Goal: Task Accomplishment & Management: Use online tool/utility

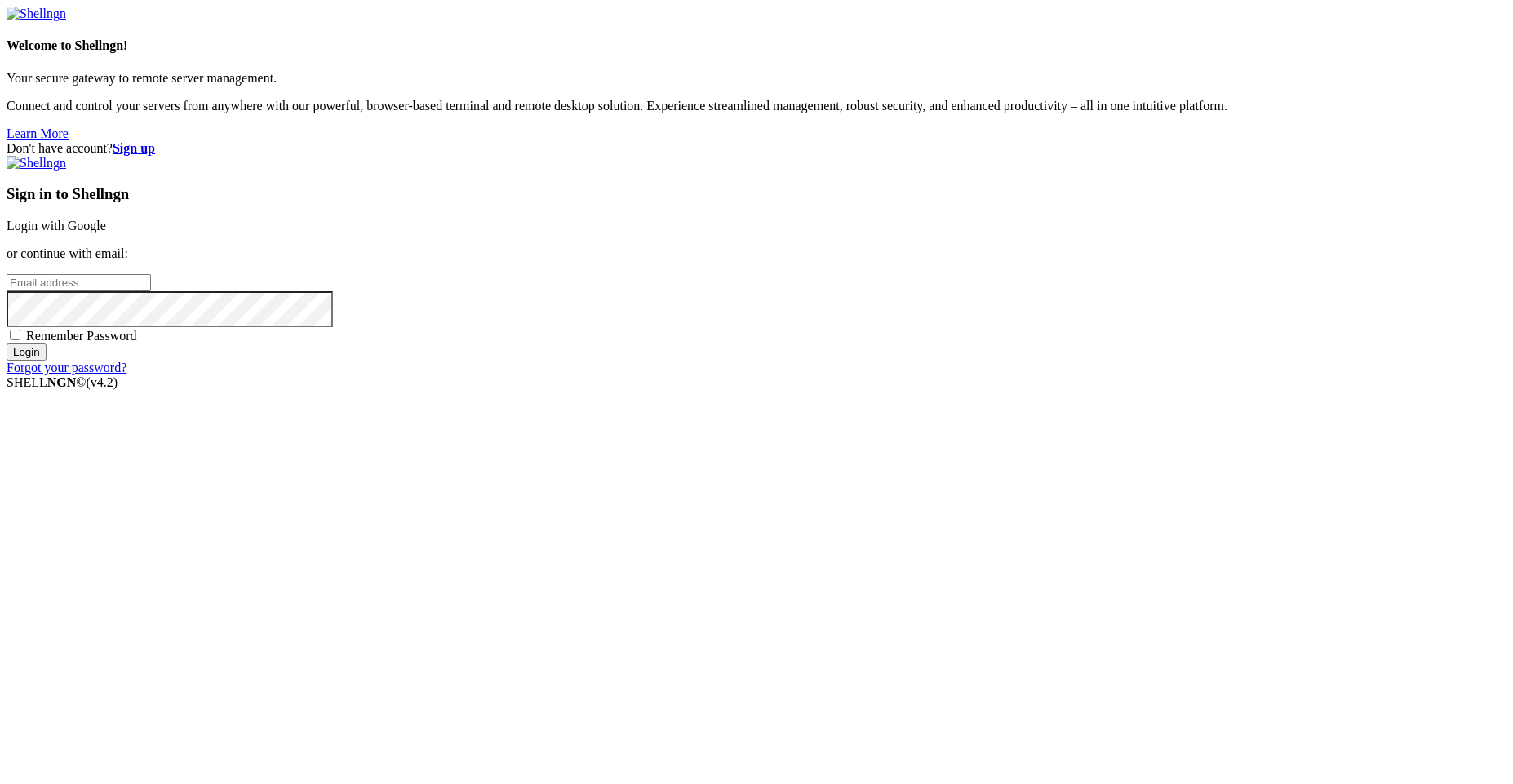
click at [106, 233] on link "Login with Google" at bounding box center [56, 225] width 100 height 14
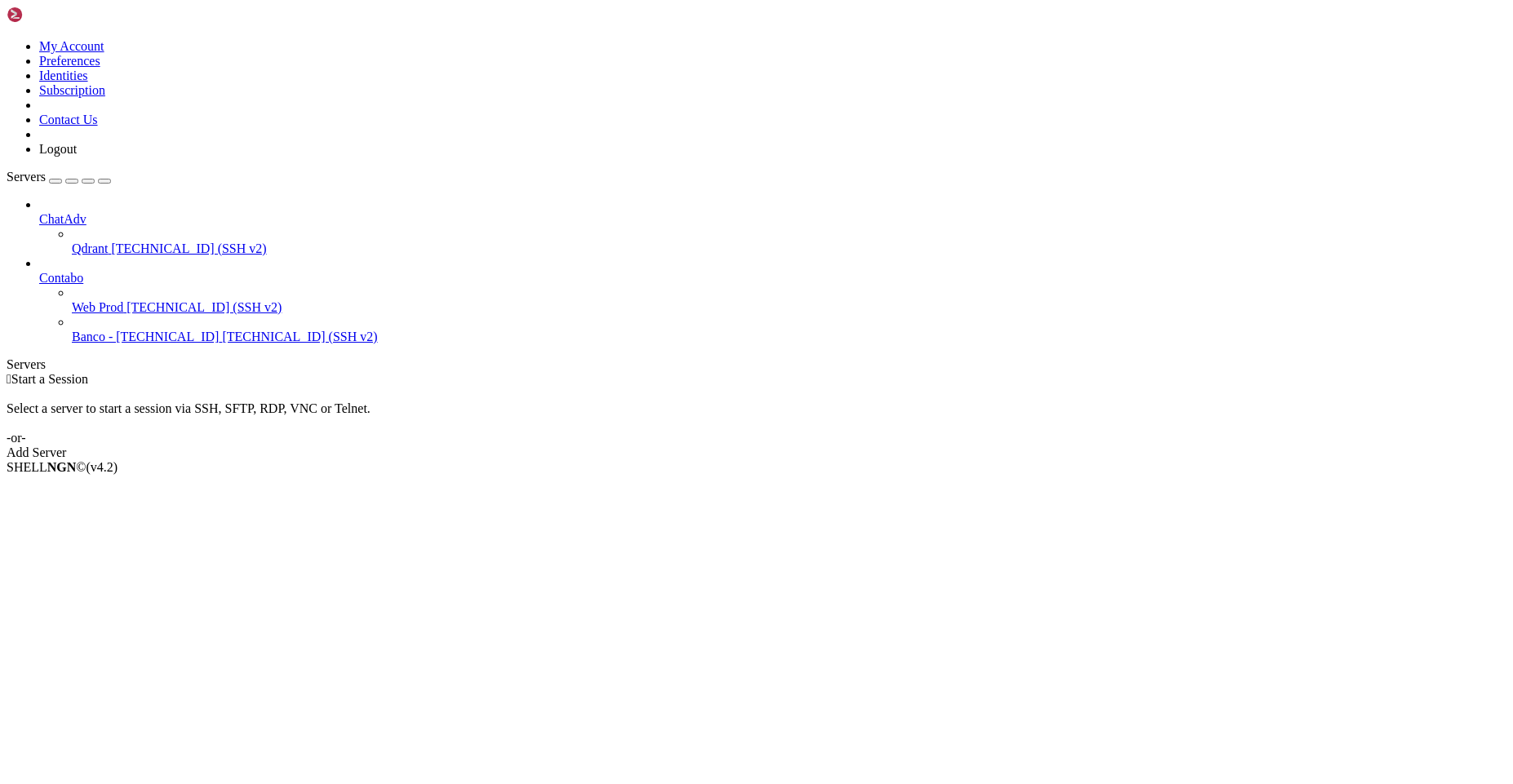
click at [141, 300] on span "[TECHNICAL_ID] (SSH v2)" at bounding box center [204, 306] width 155 height 14
click at [62, 179] on button "button" at bounding box center [55, 180] width 13 height 5
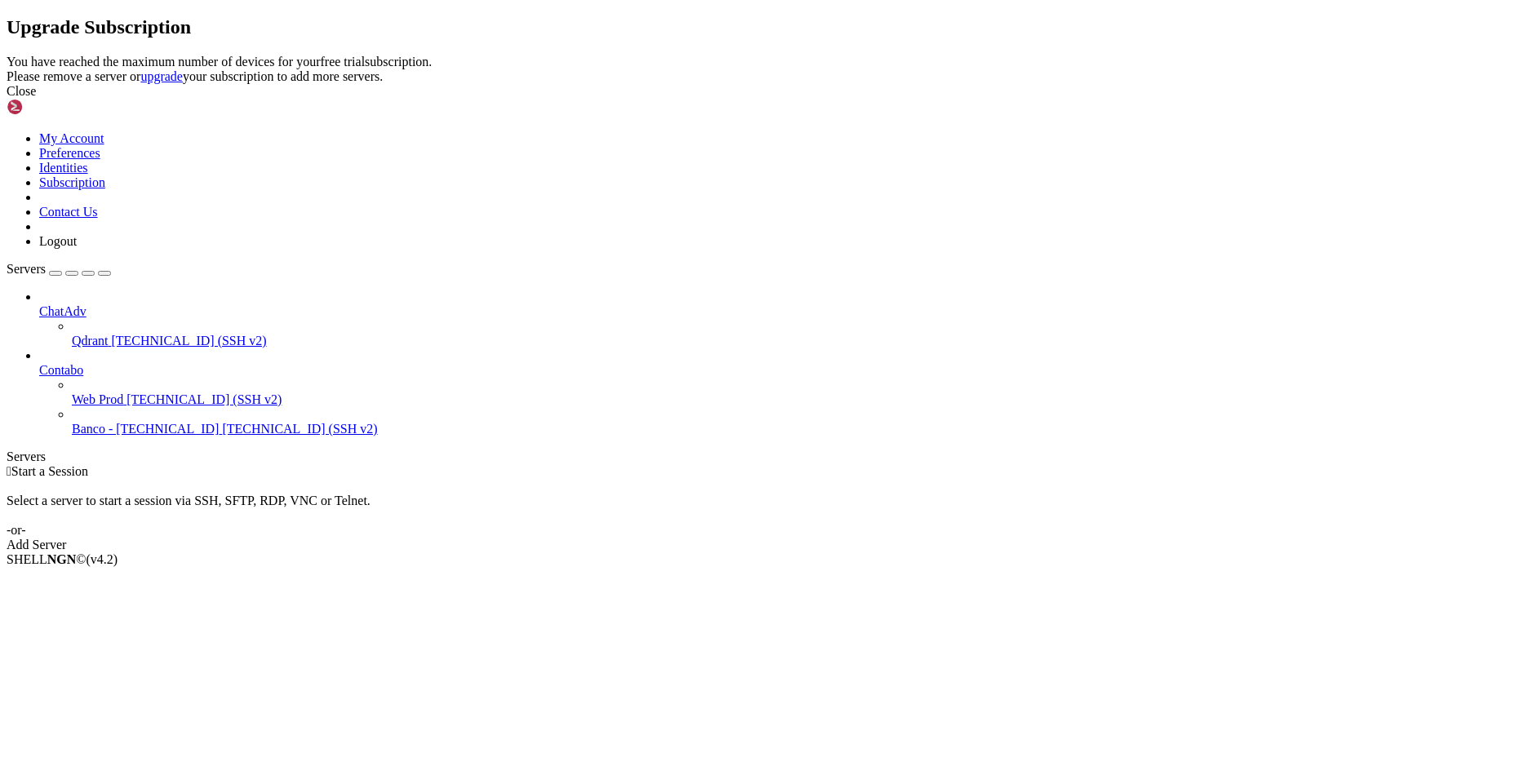
click at [934, 99] on div "Close" at bounding box center [756, 92] width 1500 height 15
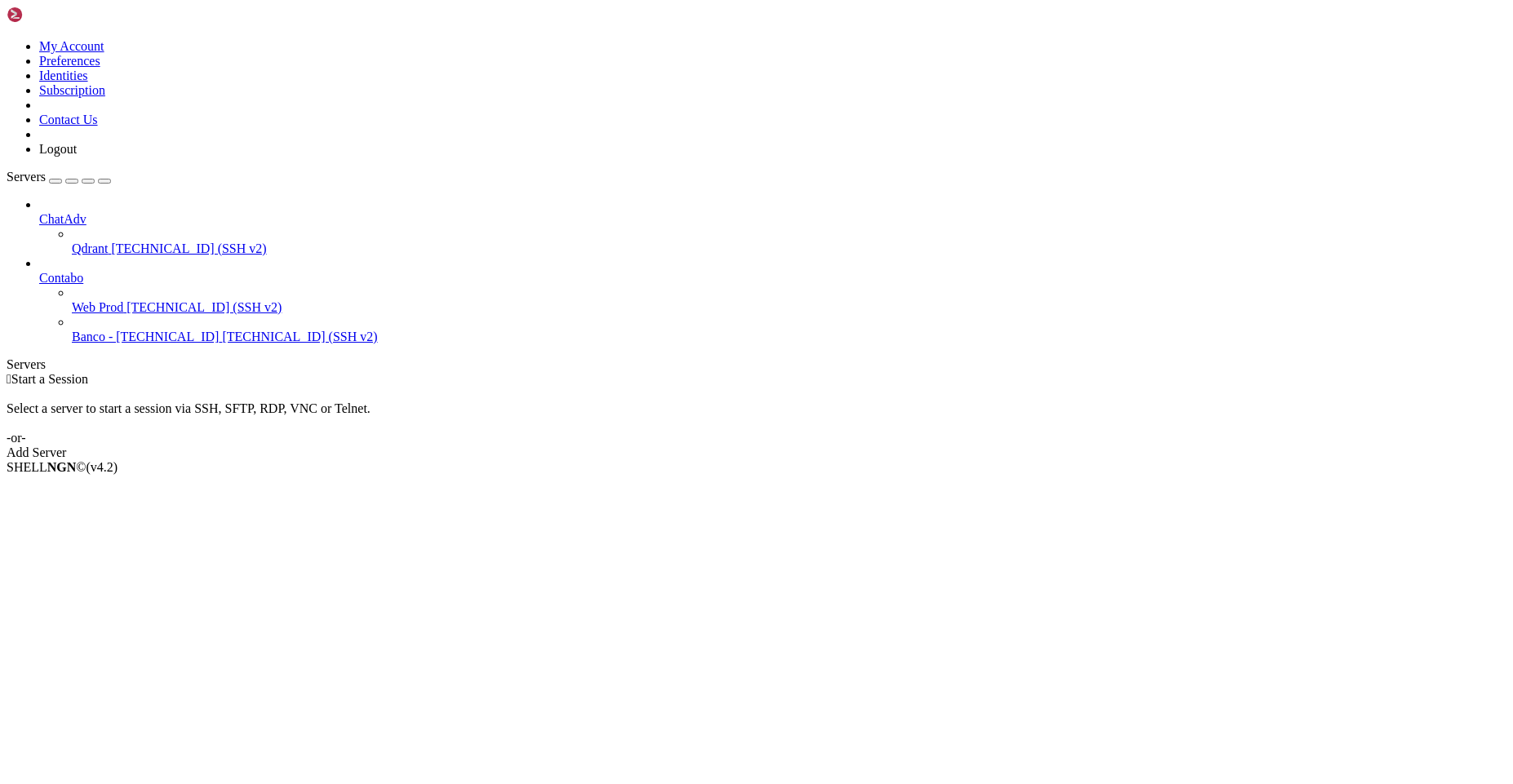
click at [143, 241] on span "[TECHNICAL_ID] (SSH v2)" at bounding box center [188, 247] width 155 height 14
click at [168, 561] on li "Delete" at bounding box center [113, 568] width 149 height 15
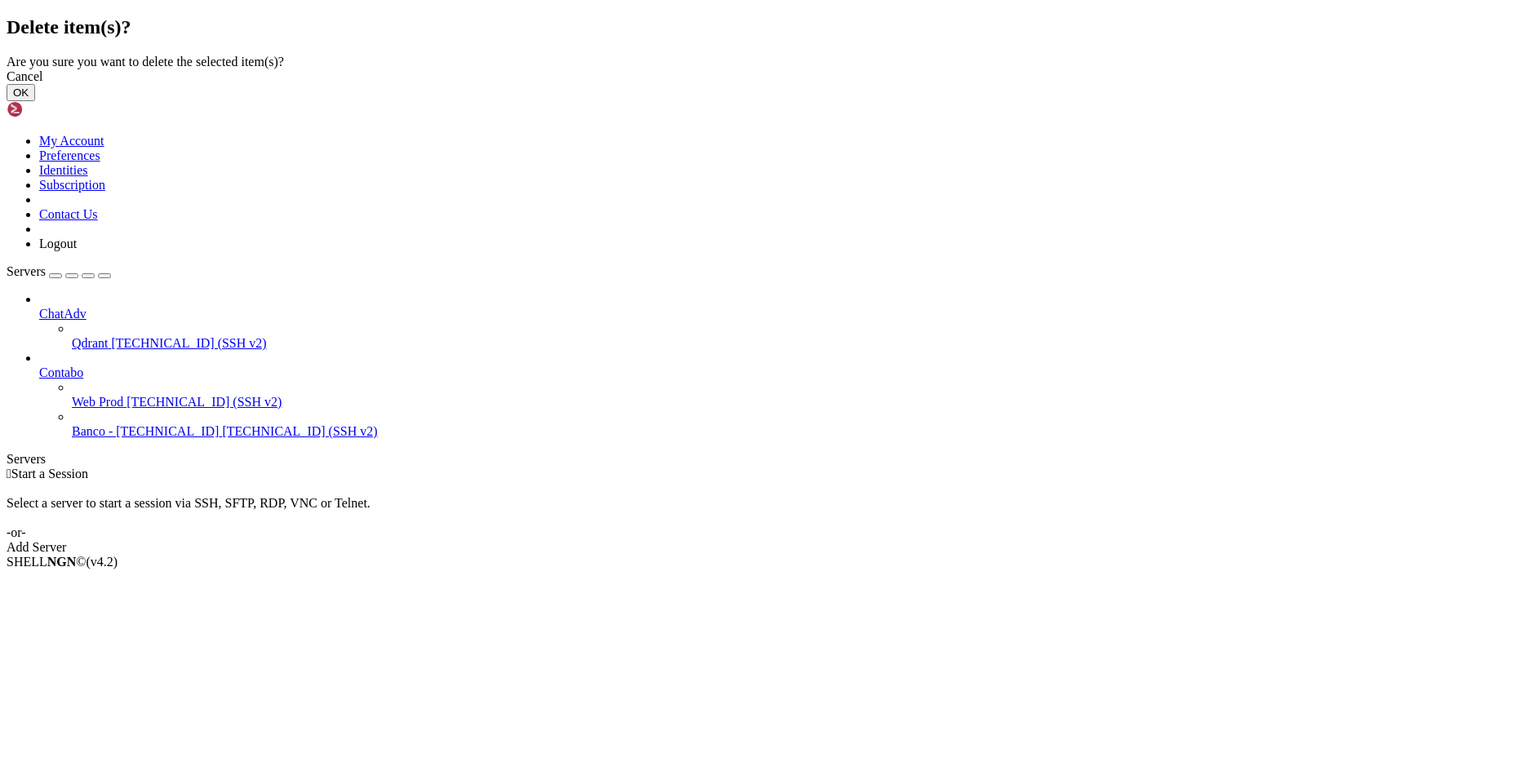
click at [35, 102] on button "OK" at bounding box center [21, 92] width 29 height 17
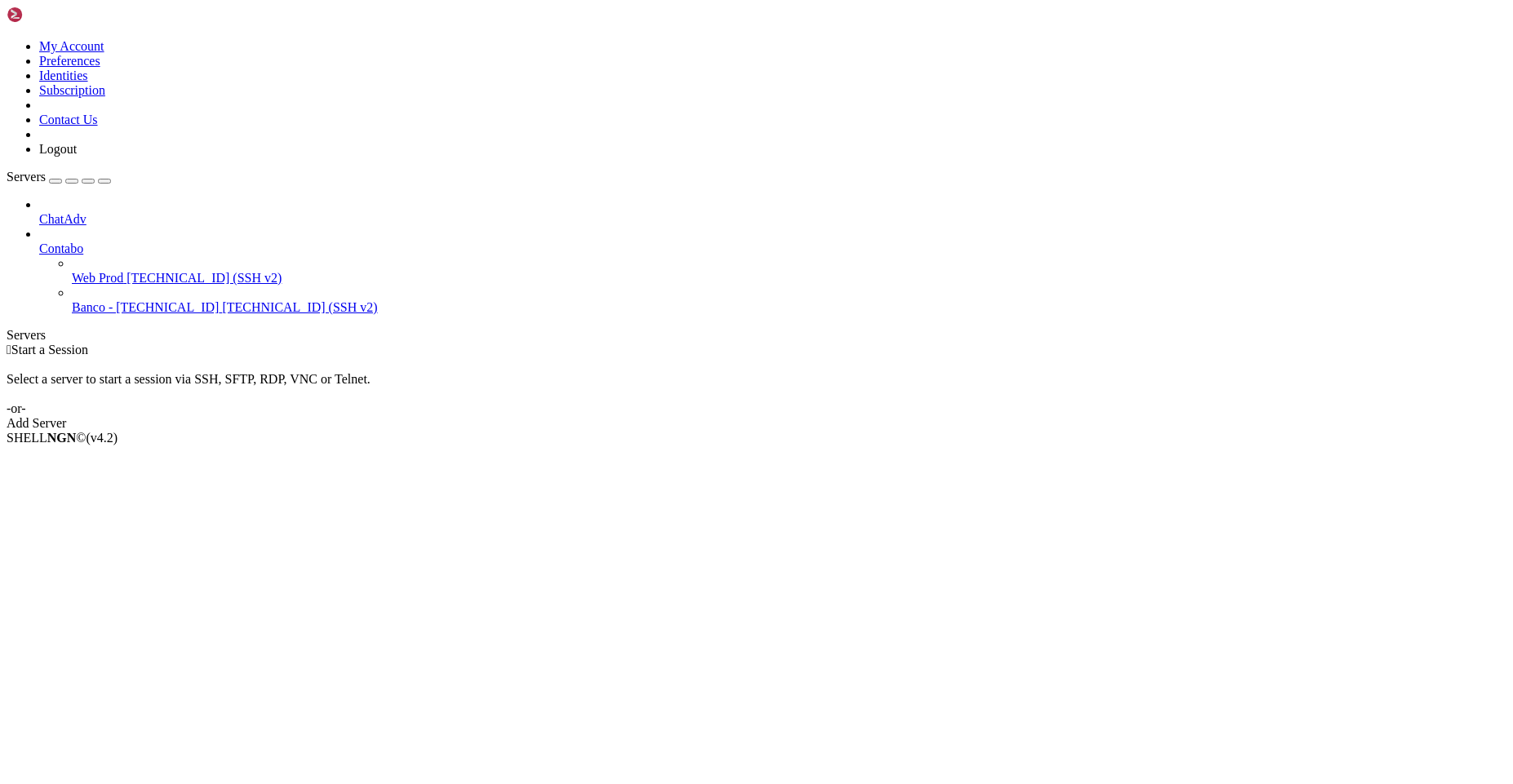
click at [55, 181] on div "button" at bounding box center [55, 181] width 0 height 0
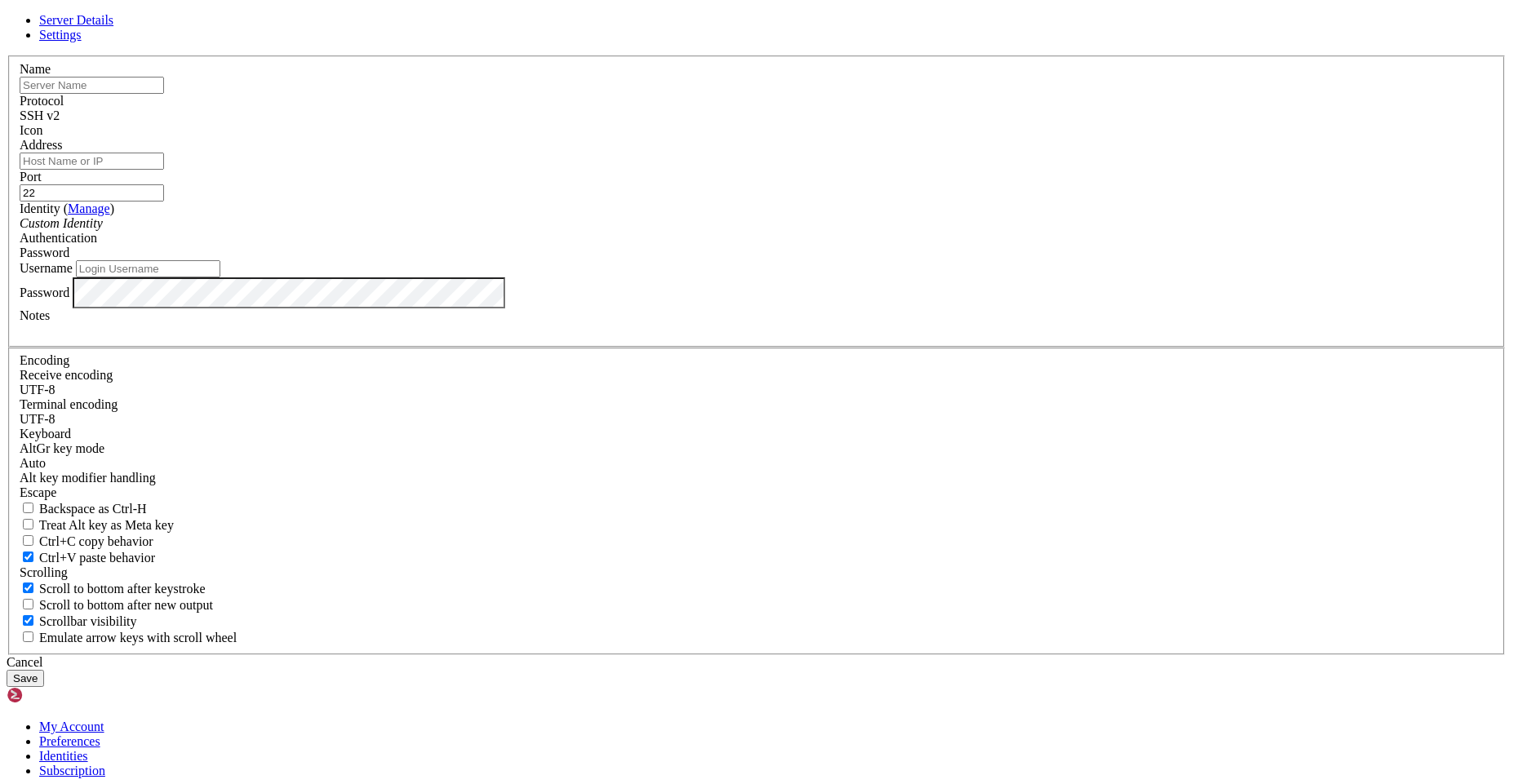
click at [60, 122] on span "SSH v2" at bounding box center [40, 115] width 40 height 14
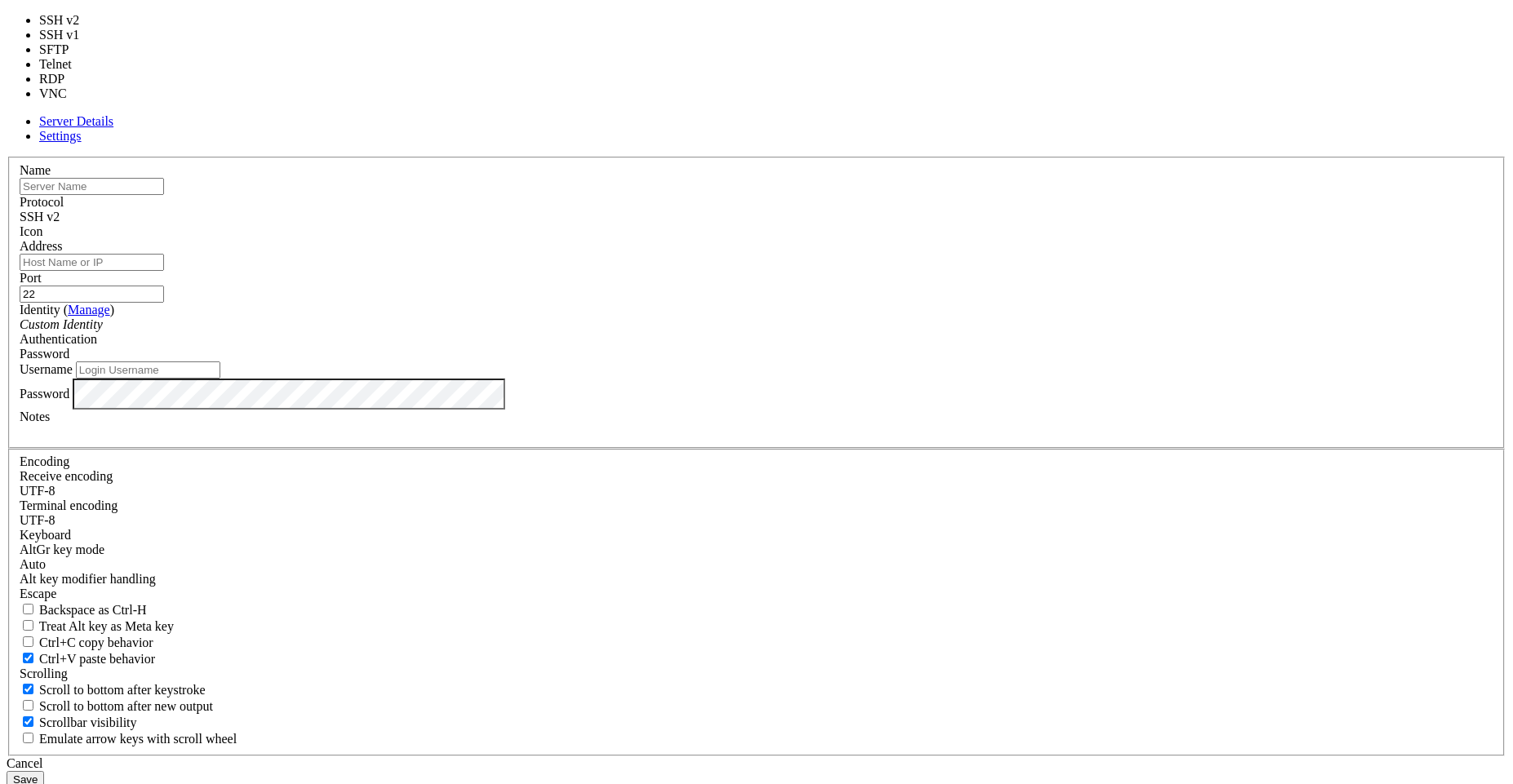
type input "3389"
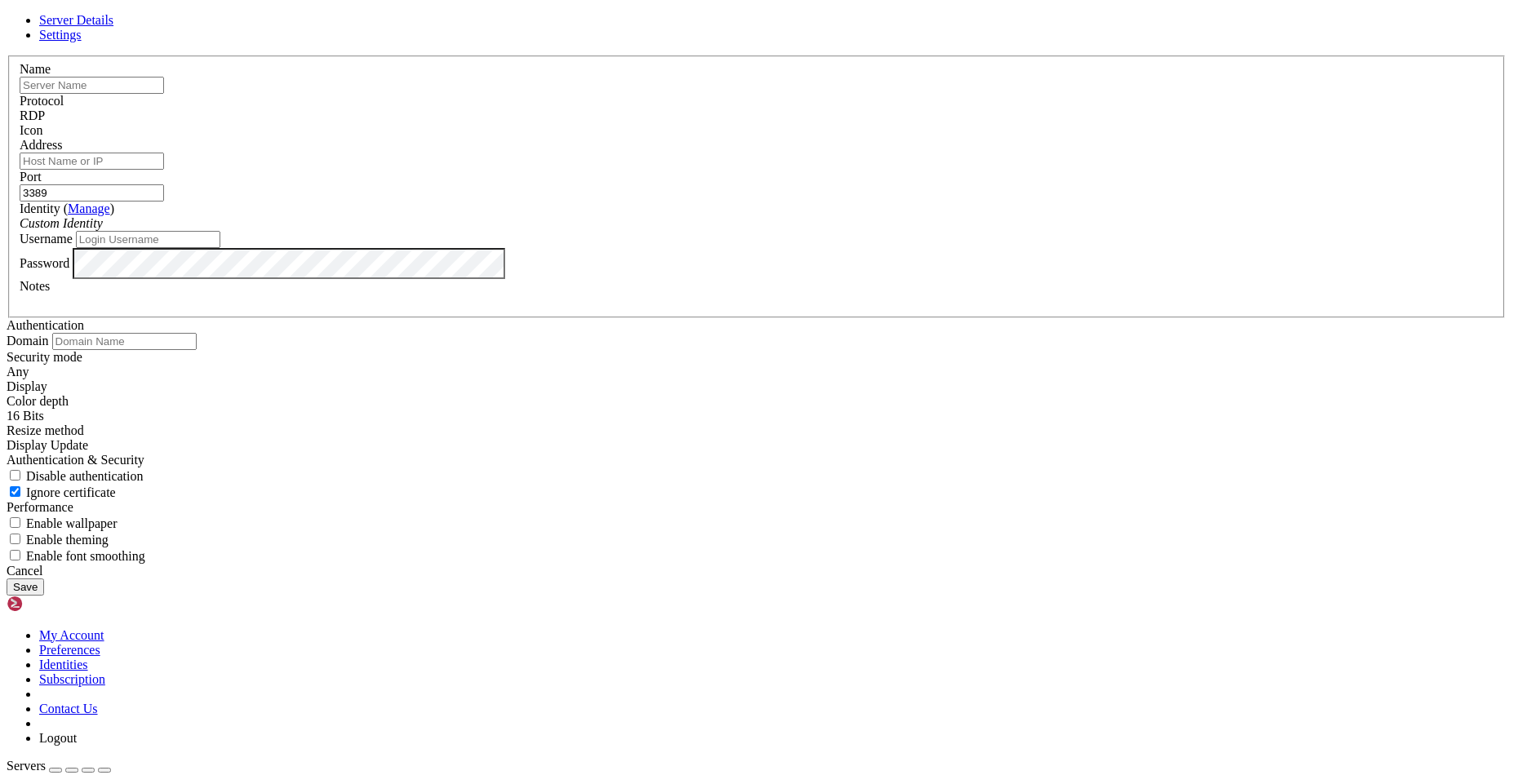
click at [164, 94] on input "text" at bounding box center [92, 85] width 144 height 17
type input "G"
click at [164, 169] on input "Address" at bounding box center [92, 160] width 144 height 17
paste input "[TECHNICAL_ID]"
type input "[TECHNICAL_ID]"
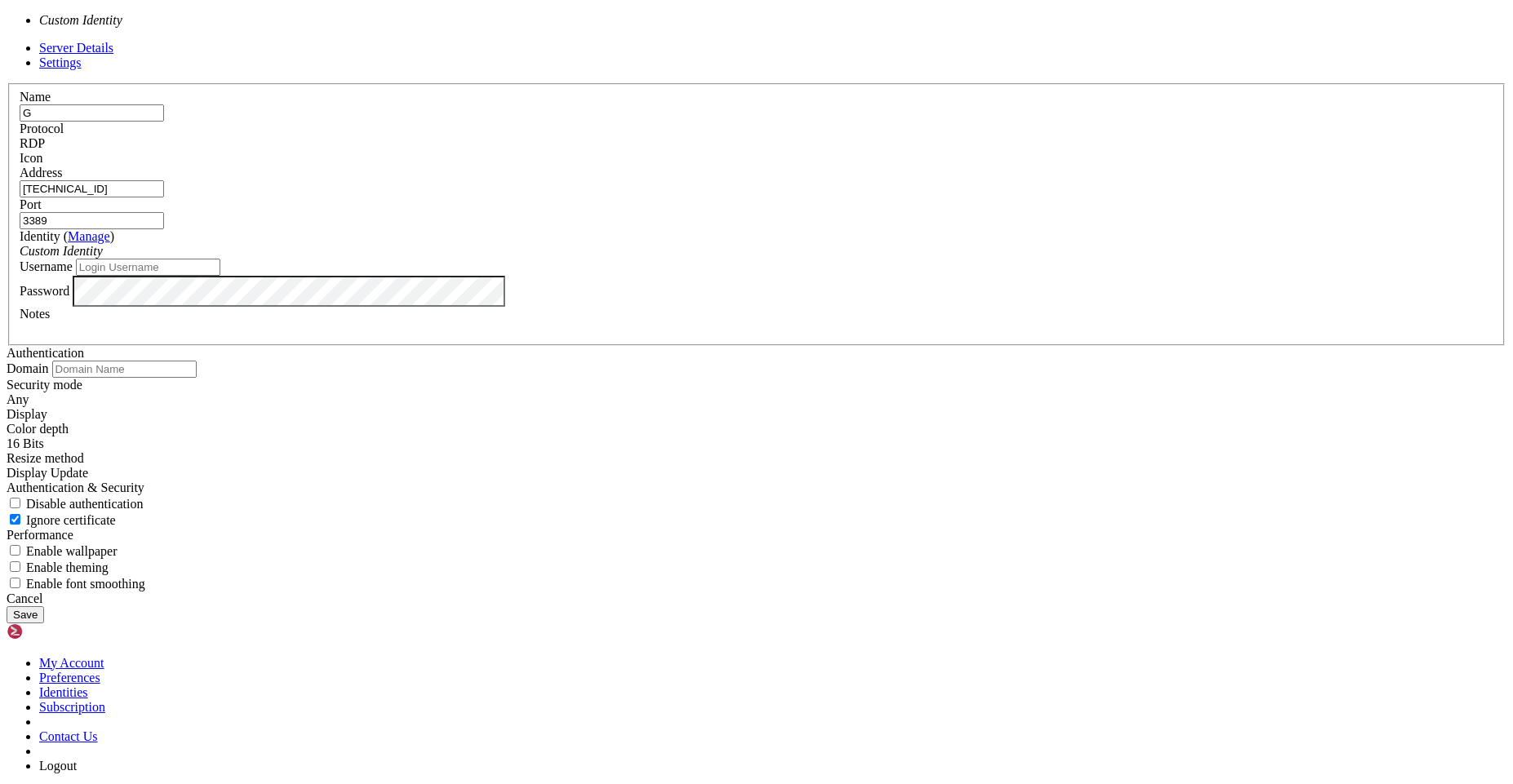
click at [724, 258] on div "Custom Identity" at bounding box center [757, 251] width 1474 height 15
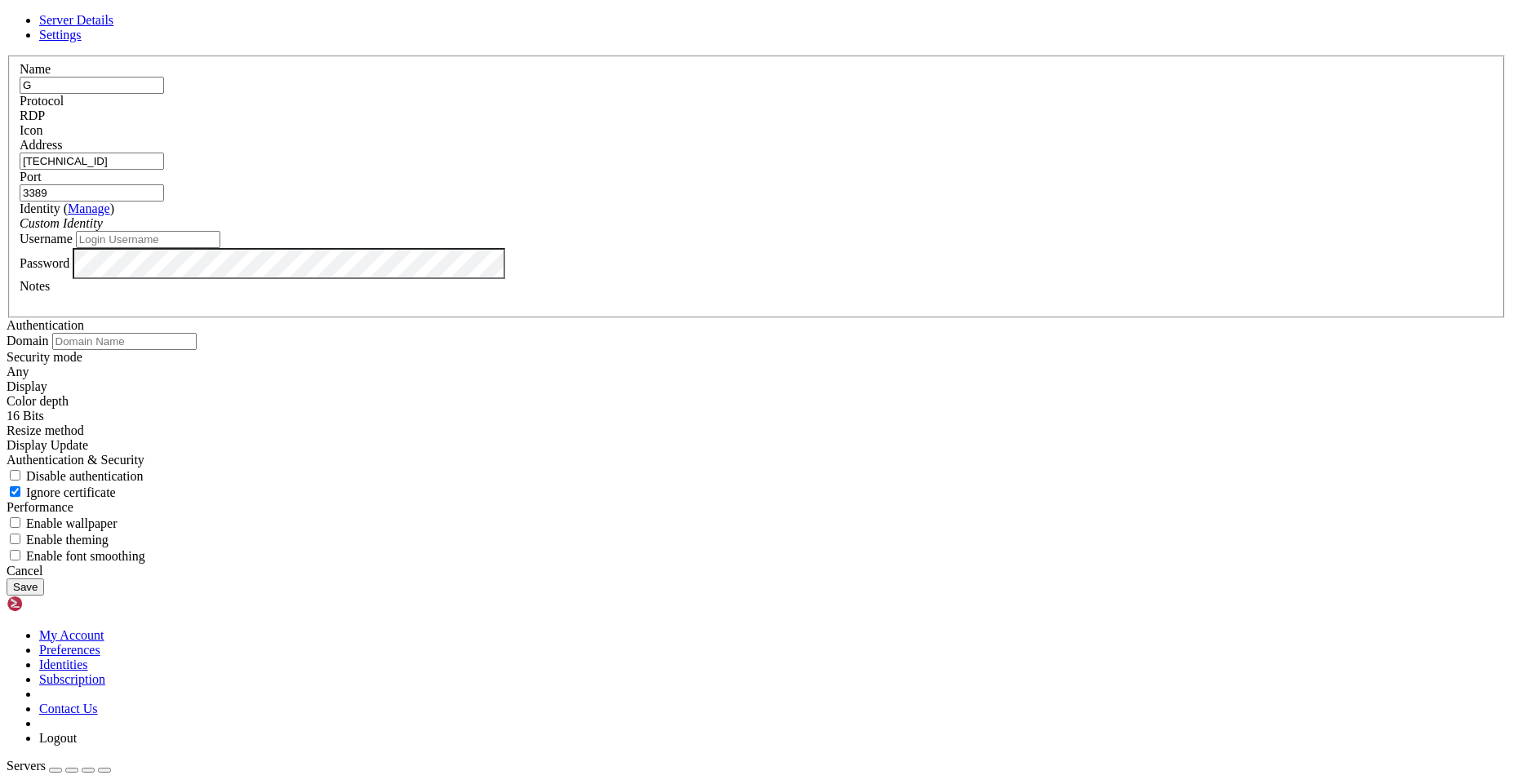
click at [220, 248] on input "Username" at bounding box center [148, 239] width 144 height 17
type input "[PERSON_NAME]"
click at [44, 595] on button "Save" at bounding box center [24, 586] width 37 height 17
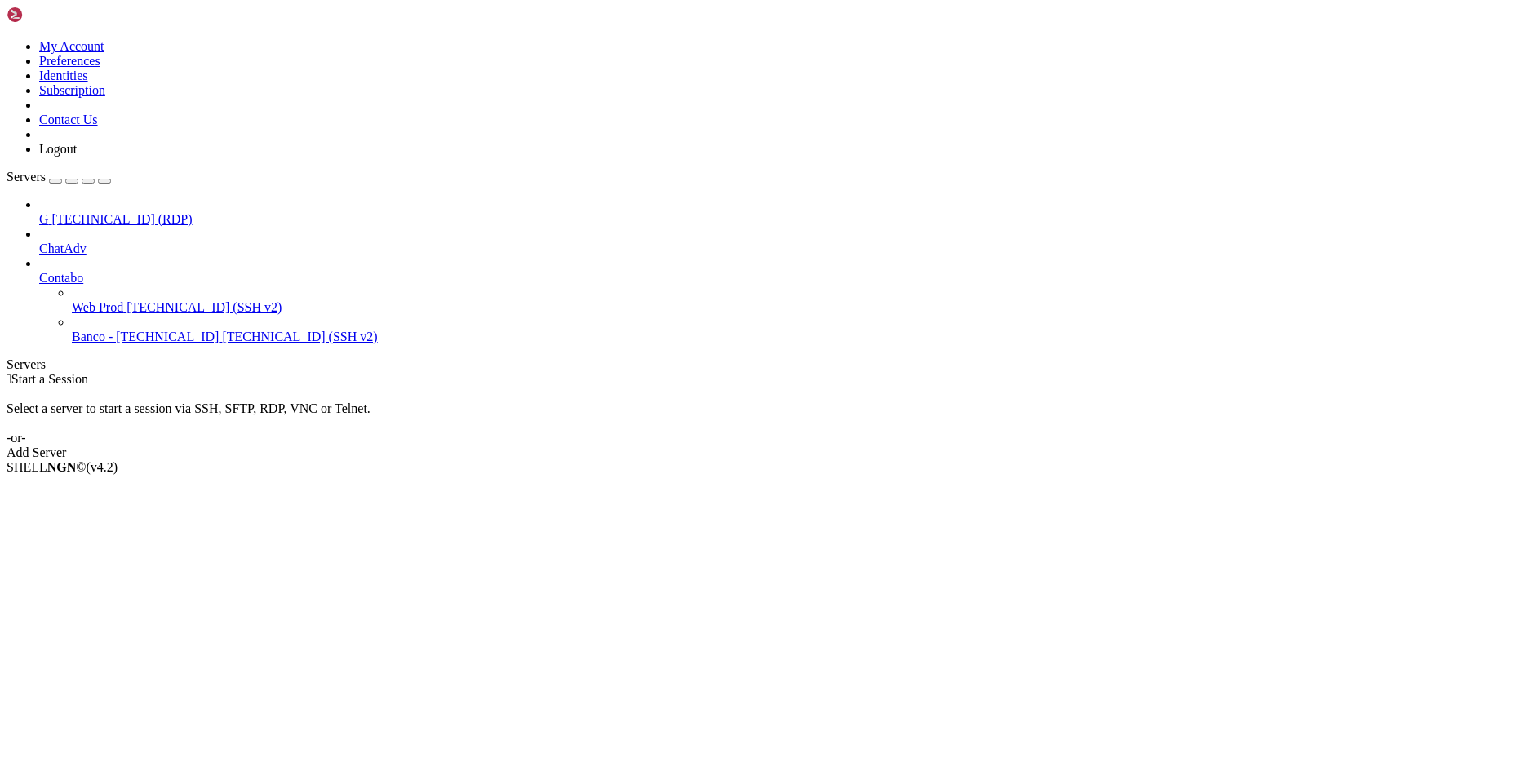
click at [49, 212] on span "G" at bounding box center [44, 218] width 10 height 14
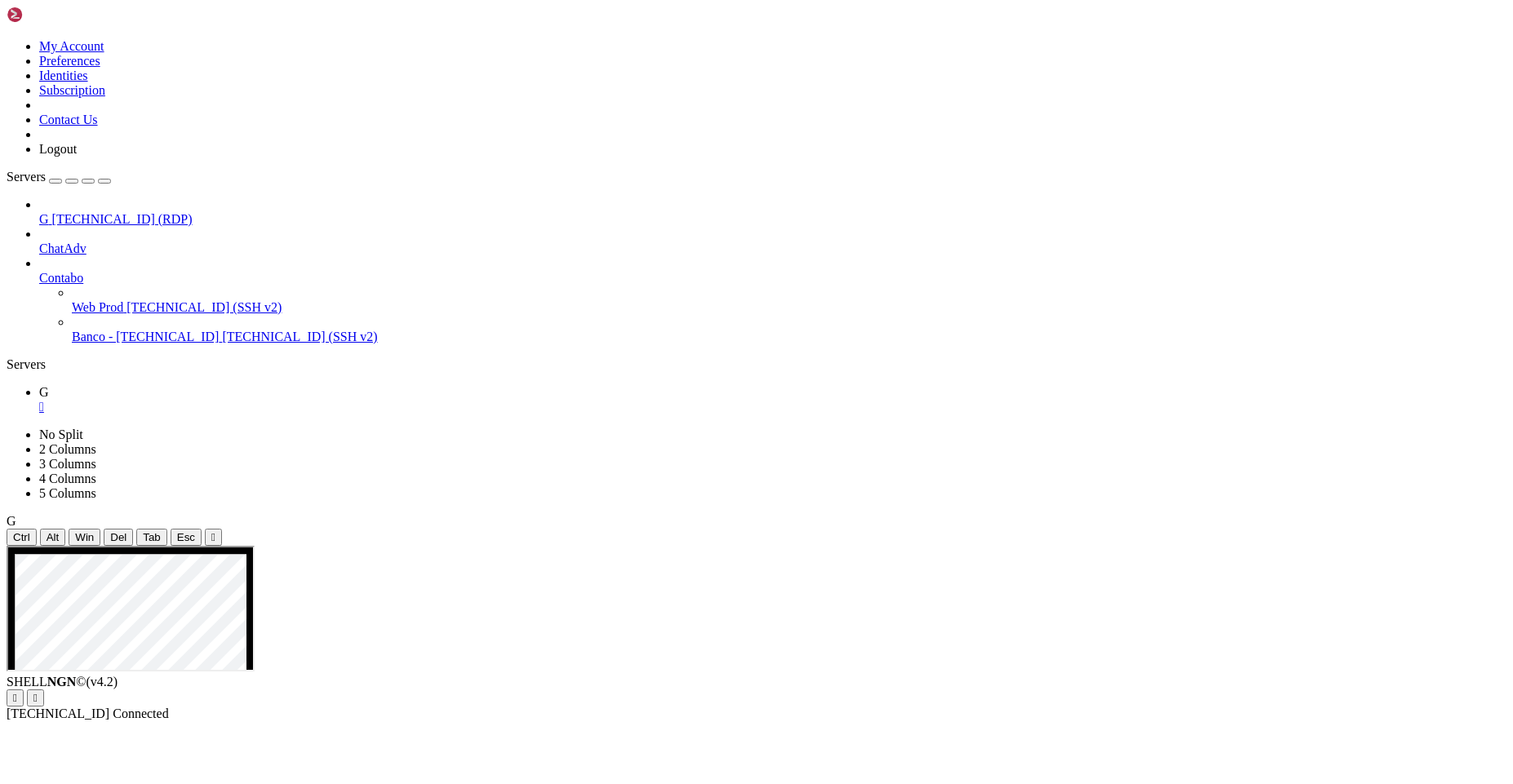
click at [417, 385] on ul "G " at bounding box center [756, 400] width 1500 height 29
click at [216, 531] on div "" at bounding box center [213, 537] width 5 height 13
